Goal: Task Accomplishment & Management: Manage account settings

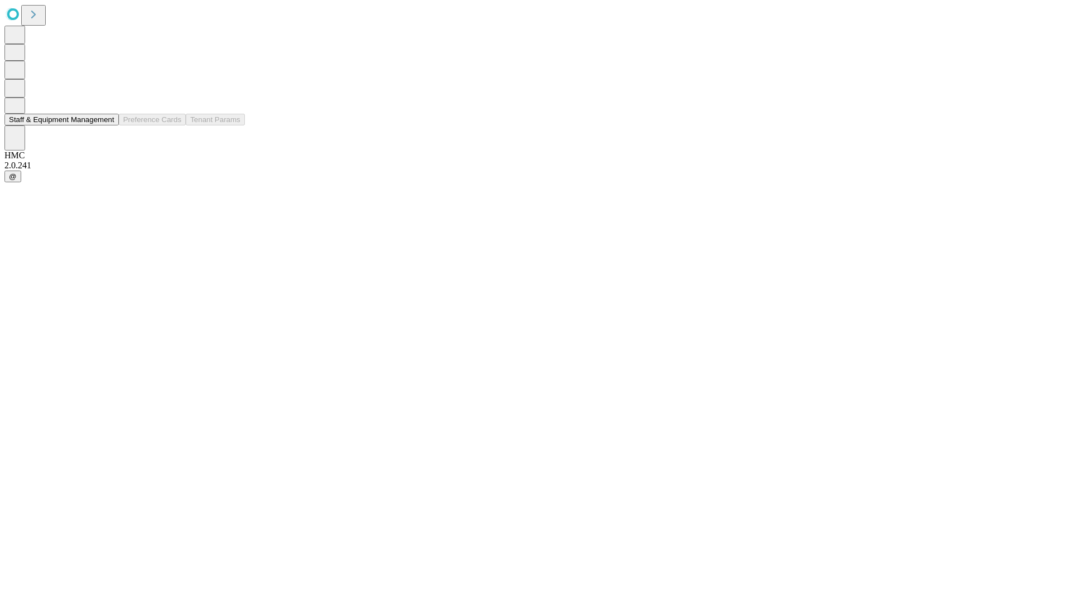
click at [107, 125] on button "Staff & Equipment Management" at bounding box center [61, 120] width 114 height 12
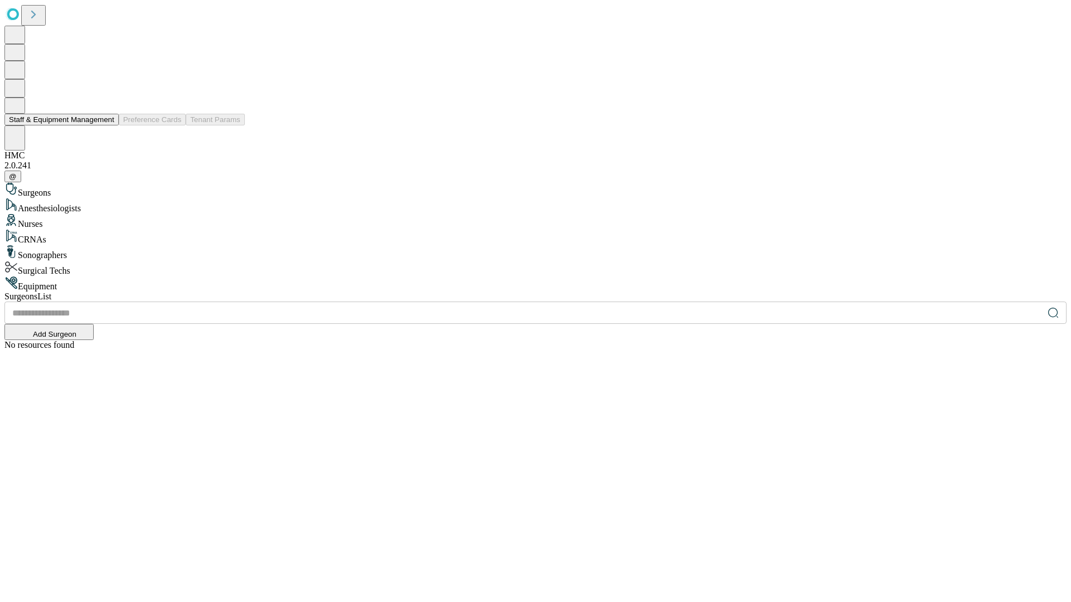
click at [107, 125] on button "Staff & Equipment Management" at bounding box center [61, 120] width 114 height 12
